Goal: Task Accomplishment & Management: Manage account settings

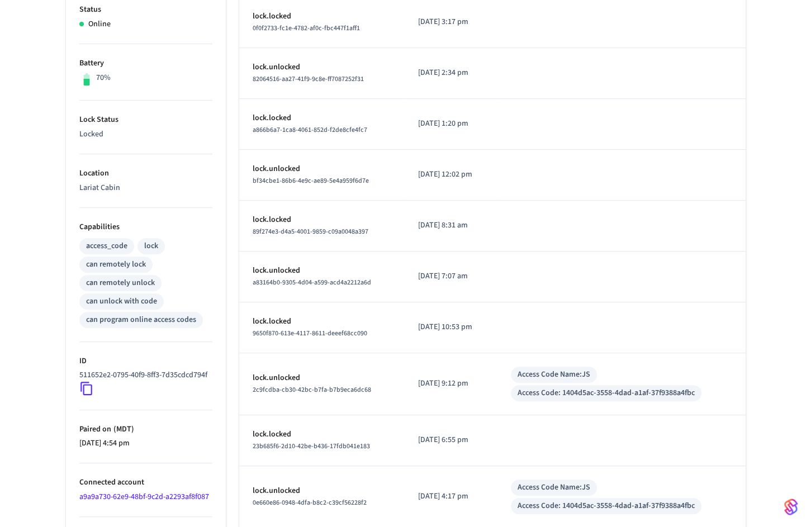
scroll to position [300, 0]
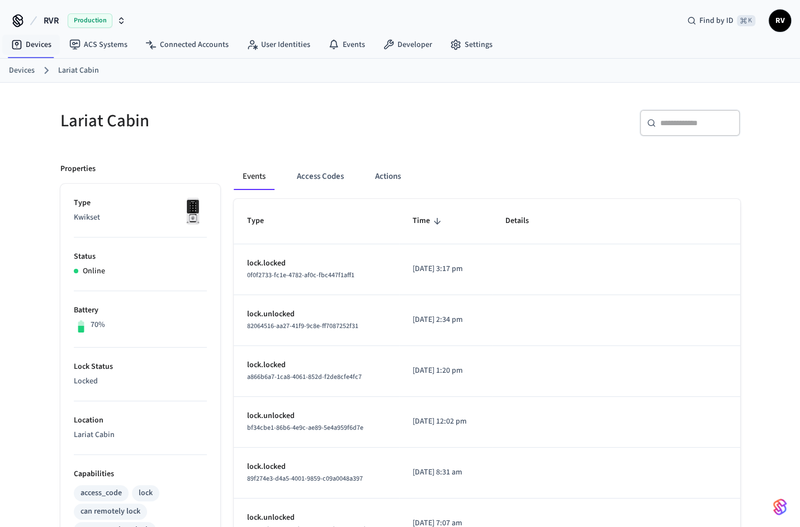
click at [20, 63] on ol "Devices Lariat Cabin" at bounding box center [404, 70] width 791 height 15
click at [25, 73] on link "Devices" at bounding box center [22, 71] width 26 height 12
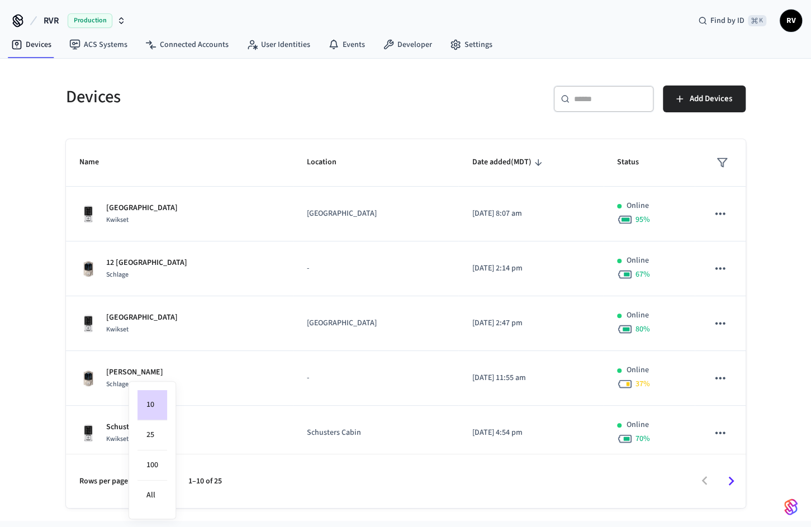
click at [158, 476] on body "RVR Production Find by ID ⌘ K RV Devices ACS Systems Connected Accounts User Id…" at bounding box center [405, 260] width 811 height 521
click at [156, 468] on li "100" at bounding box center [152, 465] width 30 height 30
type input "***"
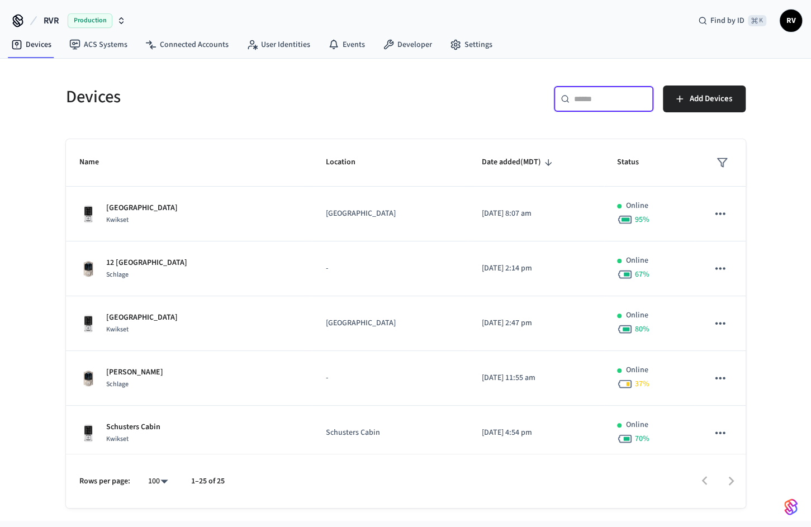
click at [602, 95] on input "text" at bounding box center [610, 98] width 73 height 11
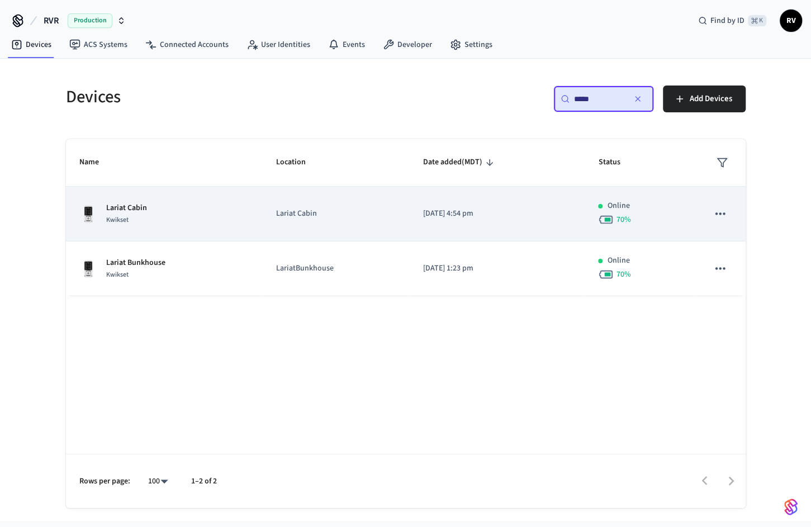
type input "*****"
click at [180, 202] on div "Lariat Cabin Kwikset" at bounding box center [164, 213] width 170 height 23
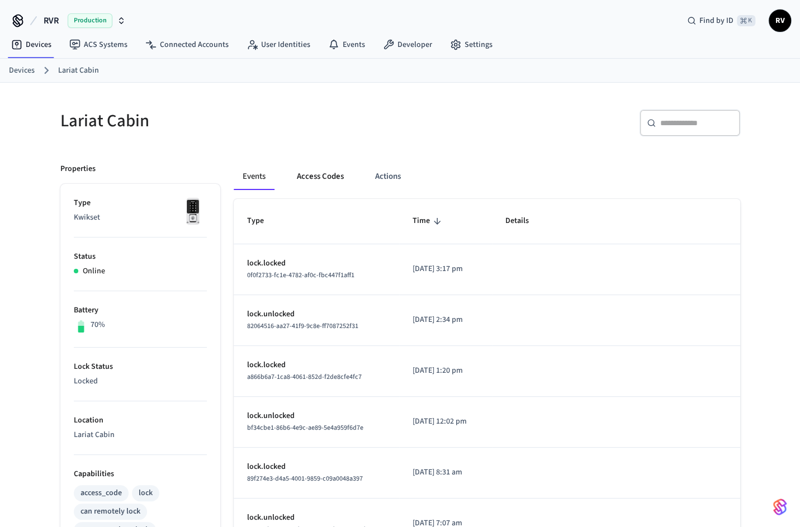
click at [349, 177] on button "Access Codes" at bounding box center [320, 176] width 65 height 27
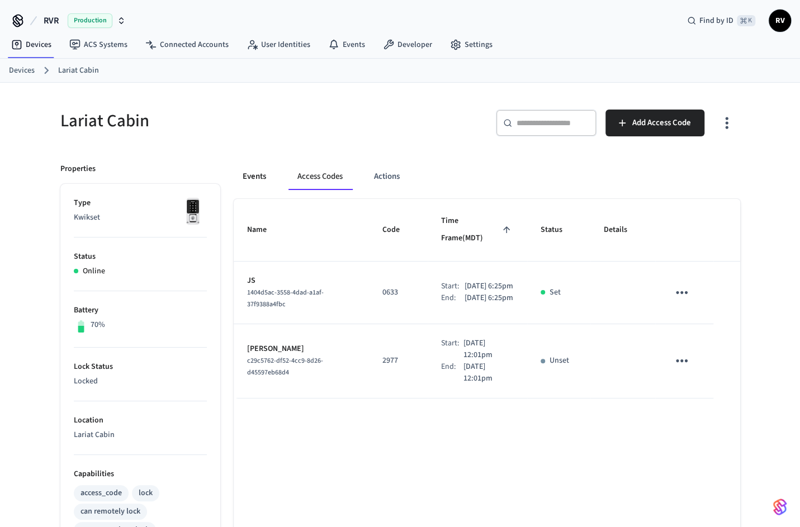
click at [264, 181] on button "Events" at bounding box center [254, 176] width 41 height 27
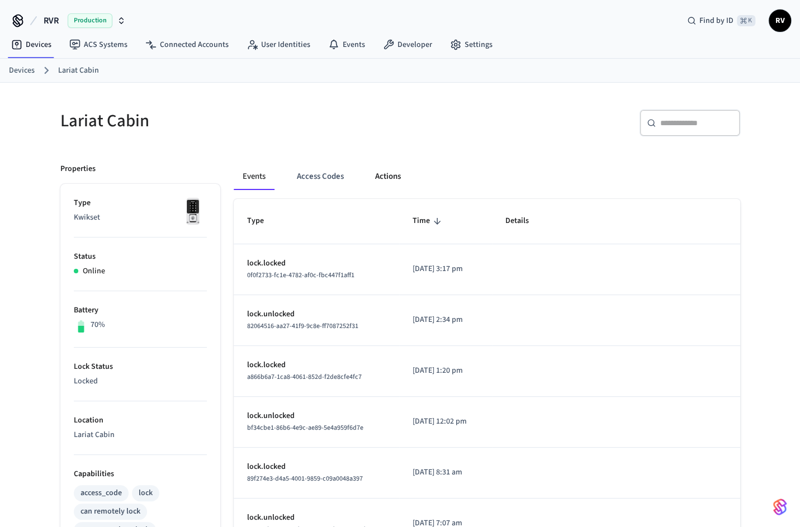
click at [407, 174] on button "Actions" at bounding box center [388, 176] width 44 height 27
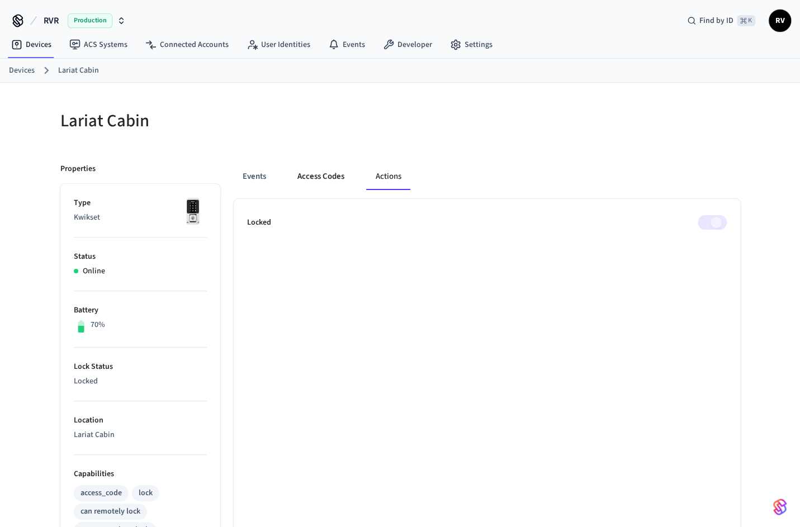
click at [326, 175] on button "Access Codes" at bounding box center [320, 176] width 65 height 27
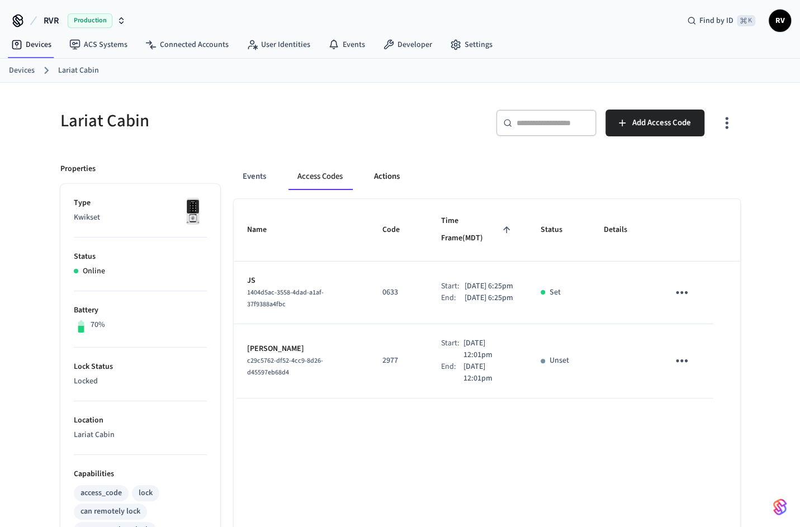
click at [374, 184] on button "Actions" at bounding box center [387, 176] width 44 height 27
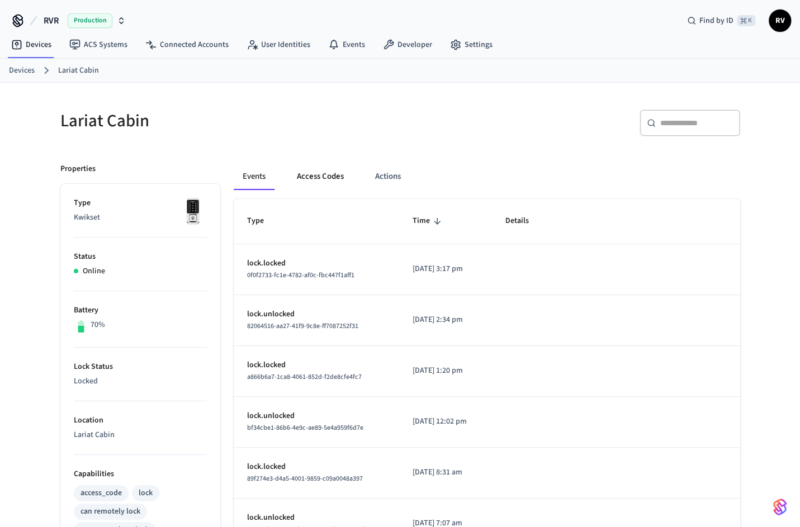
click at [326, 168] on button "Access Codes" at bounding box center [320, 176] width 65 height 27
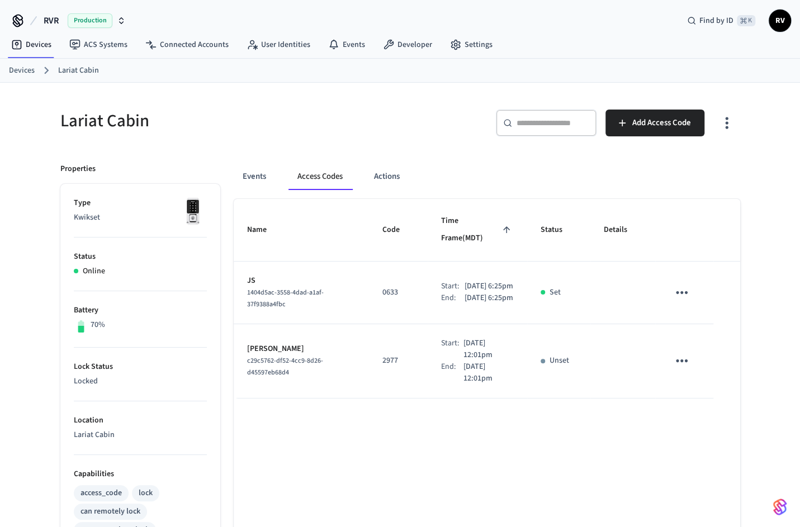
click at [630, 143] on div "​ ​ Add Access Code" at bounding box center [573, 128] width 333 height 36
click at [632, 129] on span "Add Access Code" at bounding box center [661, 123] width 59 height 15
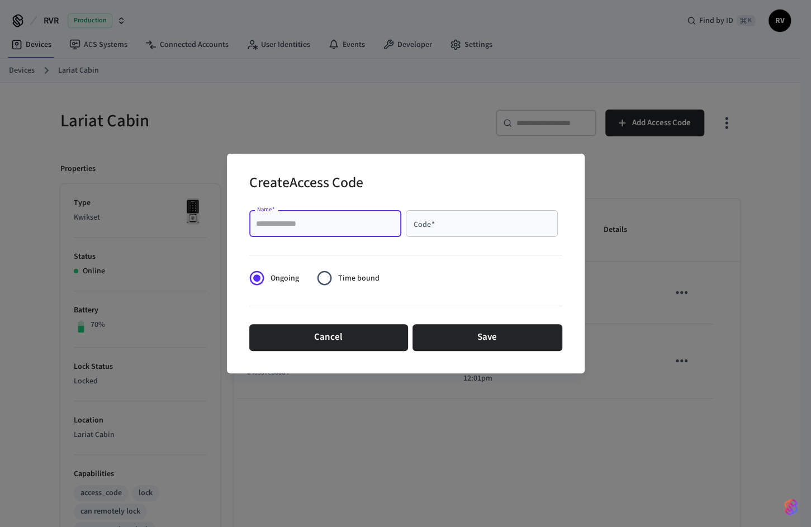
click at [374, 219] on input "Name   *" at bounding box center [325, 223] width 139 height 11
type input "**"
click at [443, 235] on div "Code   *" at bounding box center [482, 223] width 152 height 27
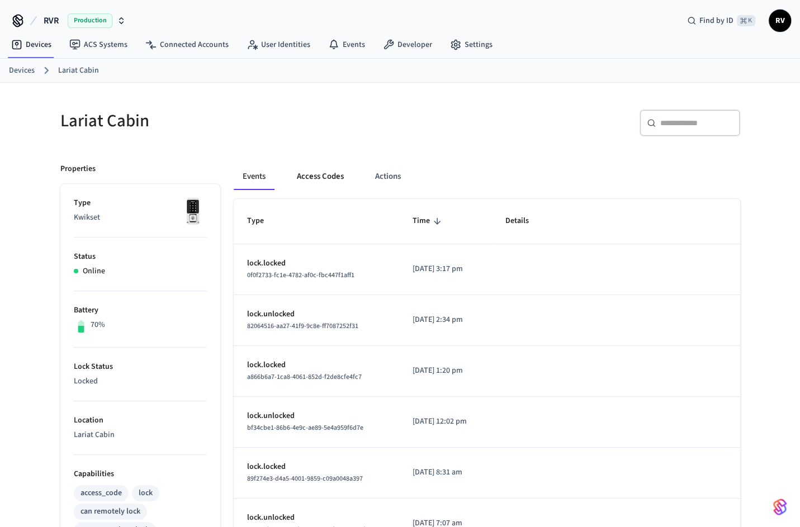
click at [305, 188] on button "Access Codes" at bounding box center [320, 176] width 65 height 27
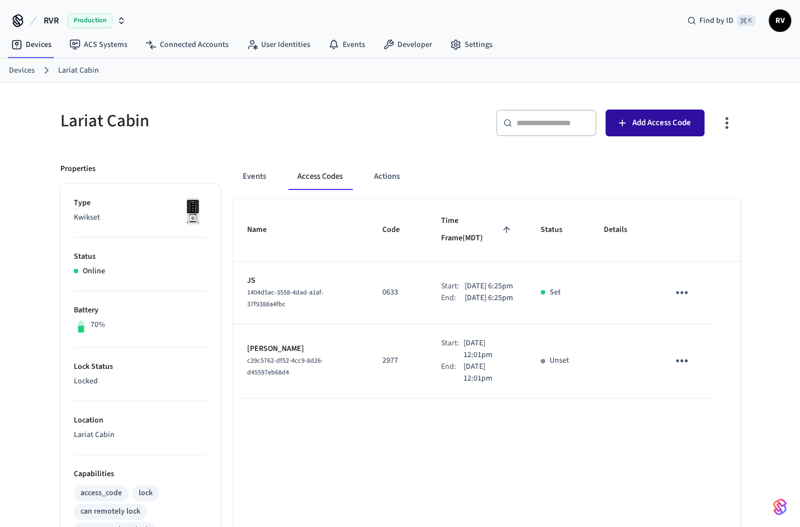
click at [653, 125] on span "Add Access Code" at bounding box center [661, 123] width 59 height 15
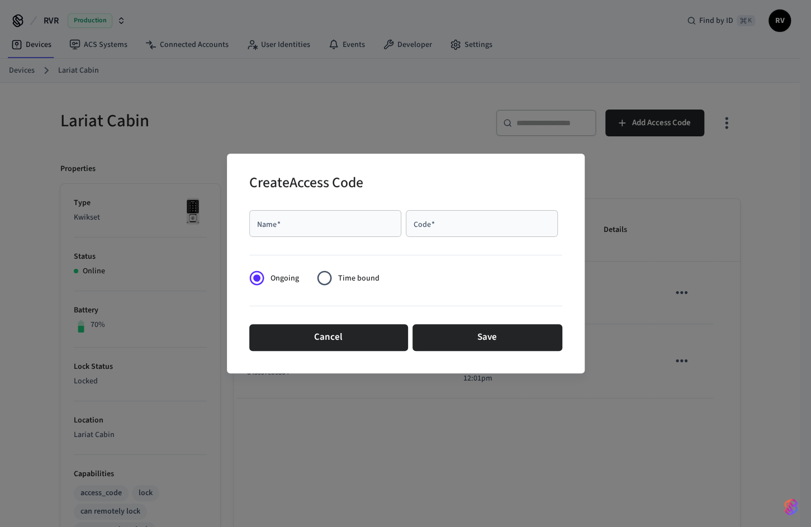
click at [400, 218] on div "Name   *" at bounding box center [325, 223] width 152 height 27
type input "**"
click at [460, 221] on input "Code   *" at bounding box center [481, 223] width 139 height 11
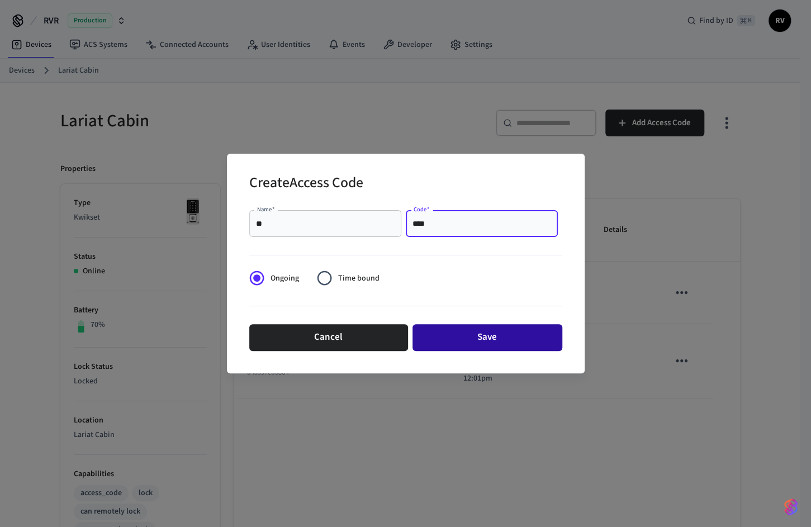
type input "****"
click at [440, 334] on button "Save" at bounding box center [487, 337] width 150 height 27
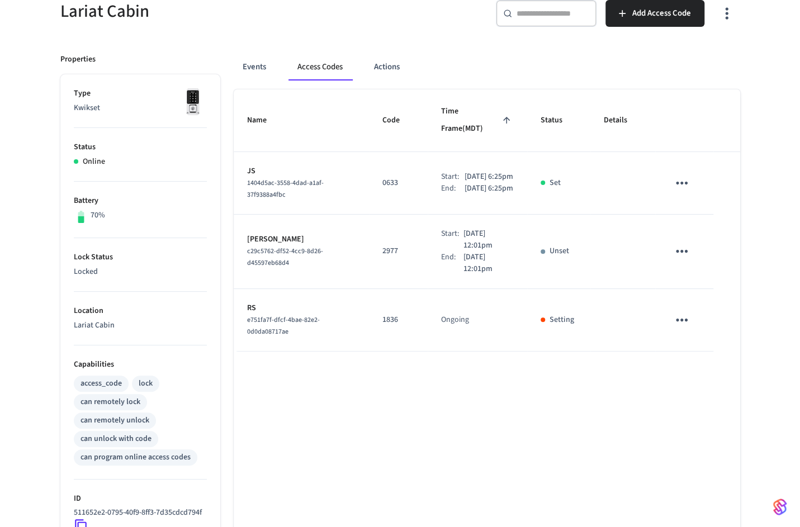
scroll to position [112, 0]
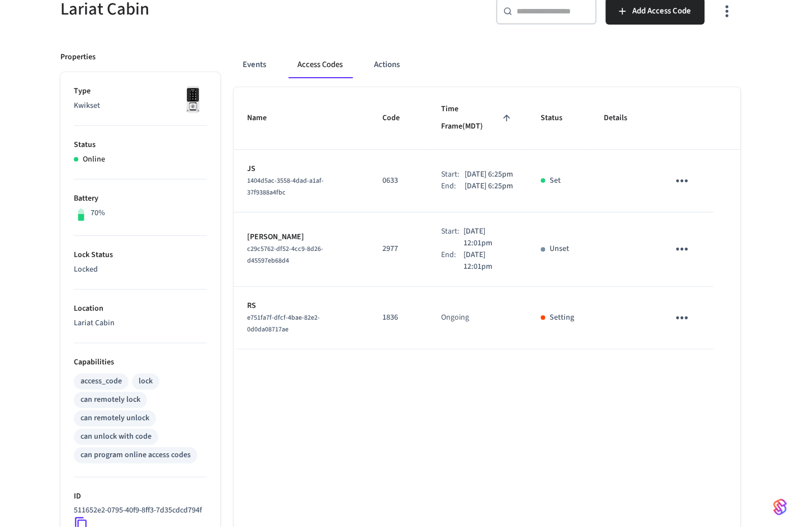
click at [649, 440] on div "Name Code Time Frame (MDT) Status Details JS 1404d5ac-3558-4dad-a1af-37f9388a4f…" at bounding box center [487, 390] width 506 height 606
click at [677, 315] on icon "sticky table" at bounding box center [681, 317] width 17 height 17
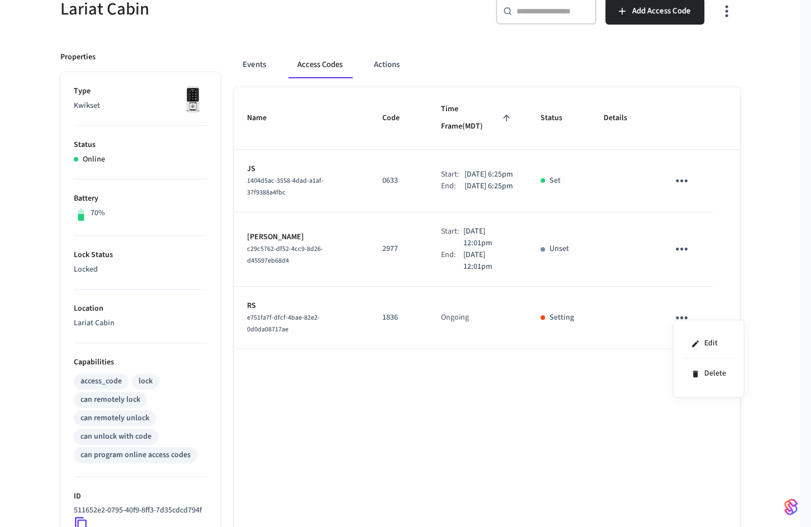
click at [752, 231] on div at bounding box center [405, 263] width 811 height 527
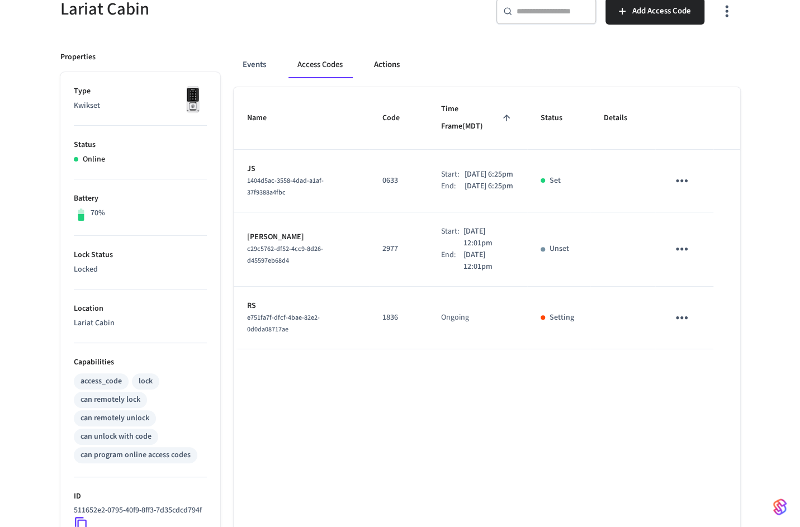
click at [388, 72] on button "Actions" at bounding box center [387, 64] width 44 height 27
